Goal: Navigation & Orientation: Go to known website

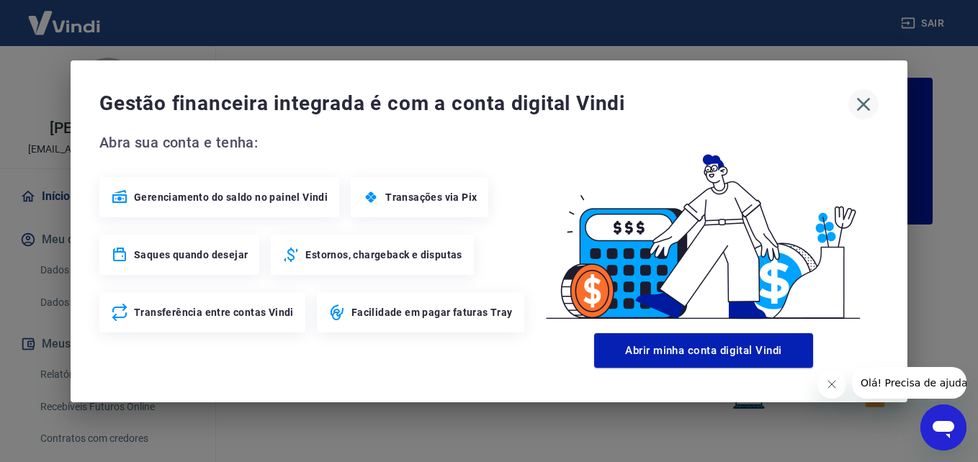
click at [861, 109] on icon "button" at bounding box center [863, 104] width 23 height 23
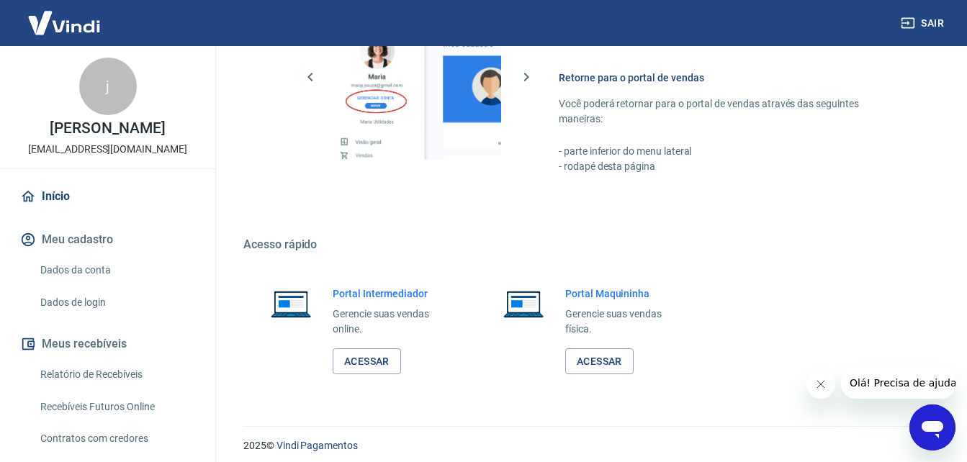
scroll to position [869, 0]
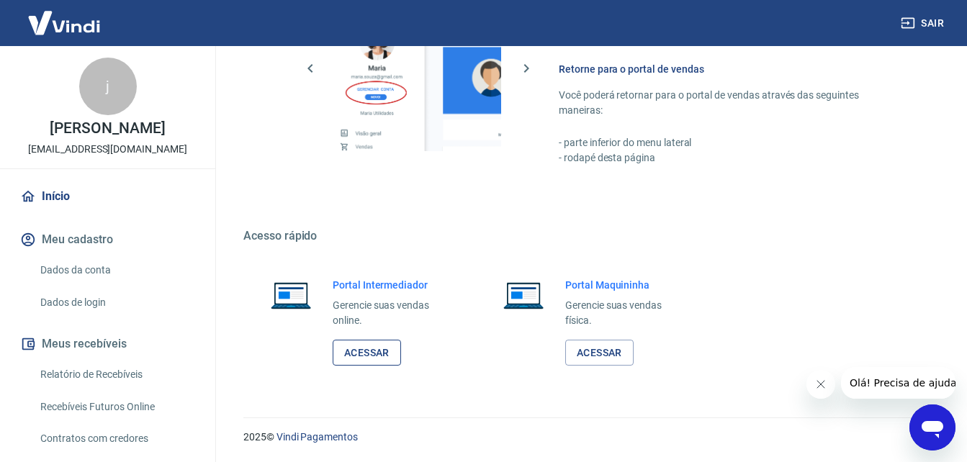
click at [368, 352] on link "Acessar" at bounding box center [367, 353] width 68 height 27
